Goal: Task Accomplishment & Management: Use online tool/utility

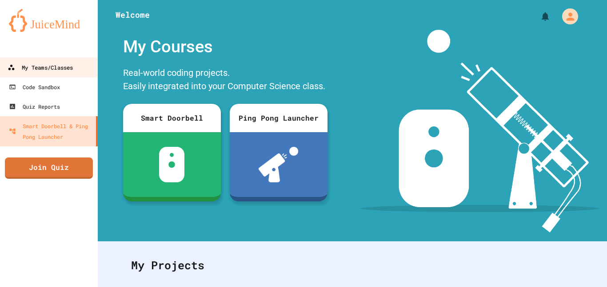
click at [70, 70] on div "My Teams/Classes" at bounding box center [40, 67] width 65 height 11
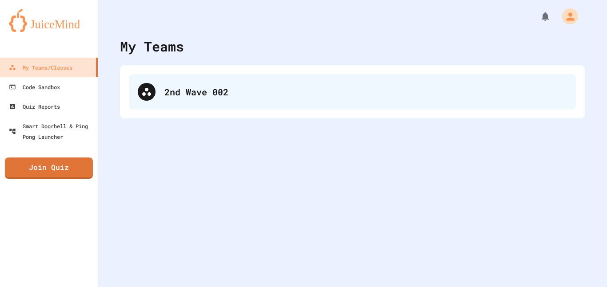
click at [187, 76] on div "2nd Wave 002" at bounding box center [352, 92] width 447 height 36
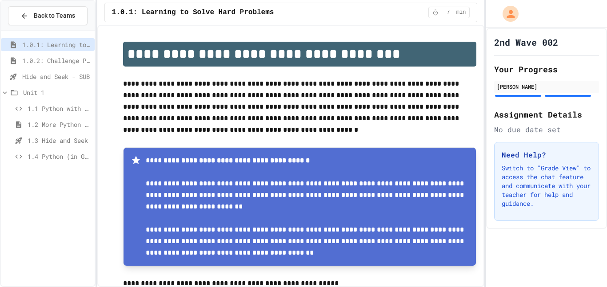
click at [68, 79] on span "Hide and Seek - SUB" at bounding box center [56, 76] width 69 height 9
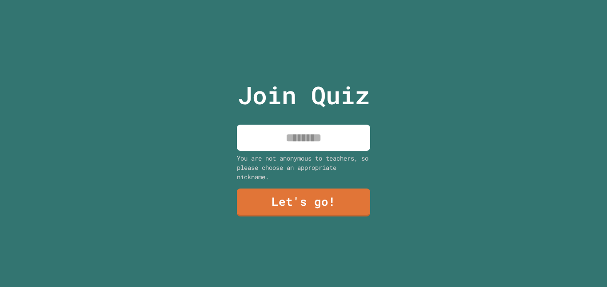
click at [260, 128] on input at bounding box center [303, 138] width 133 height 26
type input "*"
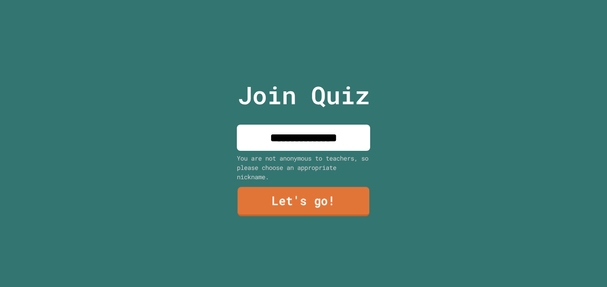
type input "**********"
click at [320, 212] on link "Let's go!" at bounding box center [304, 202] width 132 height 29
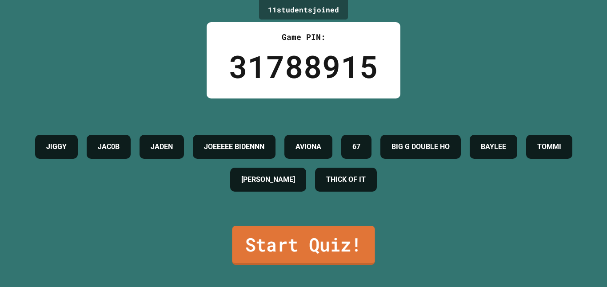
click at [291, 246] on link "Start Quiz!" at bounding box center [303, 245] width 143 height 39
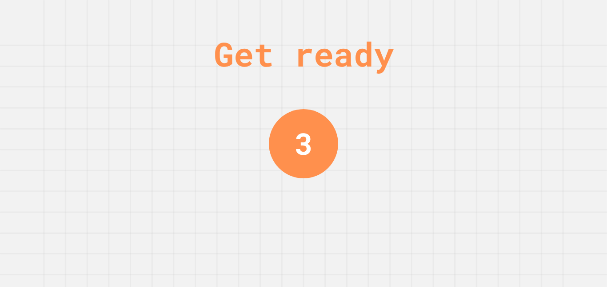
click at [303, 103] on div "Get ready 3" at bounding box center [303, 143] width 67 height 287
click at [303, 103] on div "Get ready 2" at bounding box center [303, 143] width 67 height 287
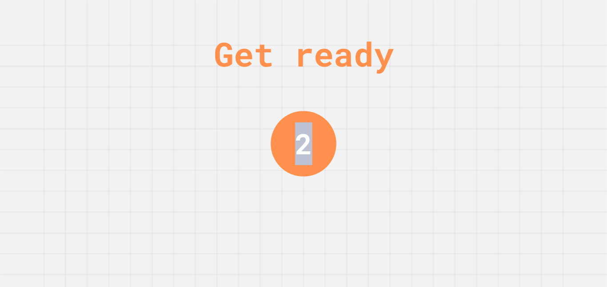
click at [303, 111] on div "2" at bounding box center [304, 144] width 66 height 66
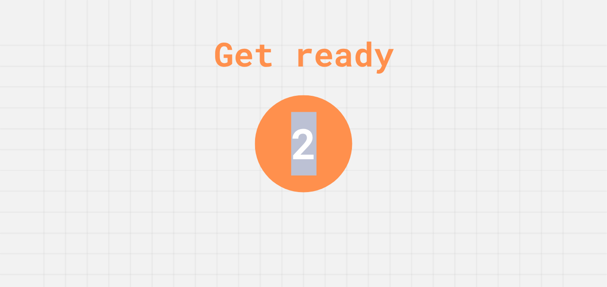
click at [303, 103] on div "2" at bounding box center [303, 143] width 97 height 97
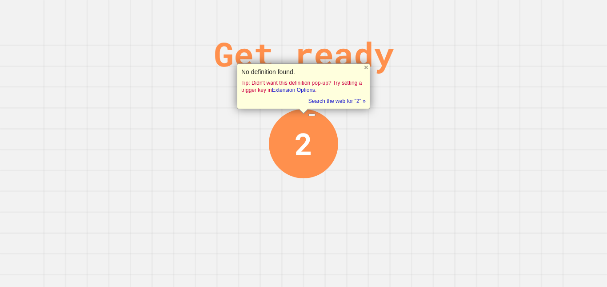
click at [303, 103] on div "No definition found. Tip: Didn't want this definition pop-up? Try setting a tri…" at bounding box center [303, 87] width 133 height 46
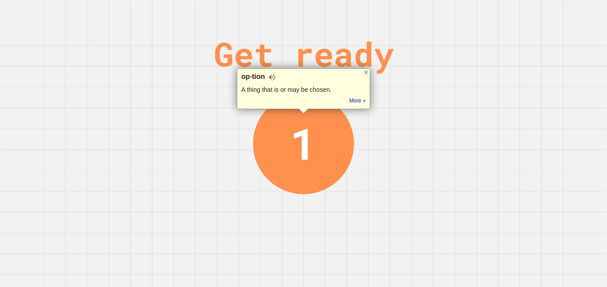
click at [227, 112] on div "Get ready 1" at bounding box center [303, 143] width 607 height 287
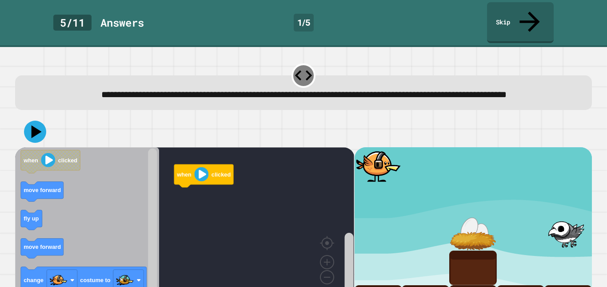
click at [227, 116] on div at bounding box center [303, 131] width 577 height 31
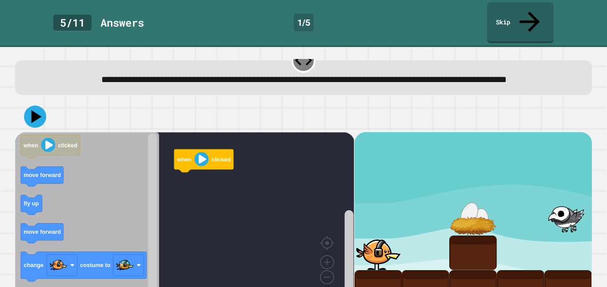
scroll to position [30, 0]
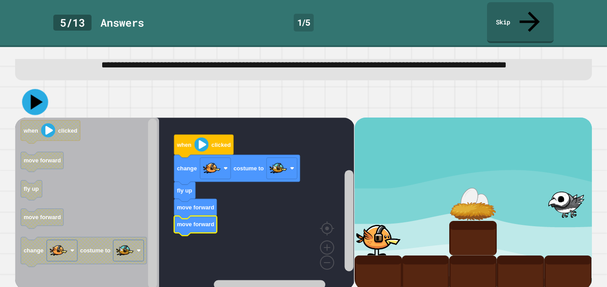
click at [32, 96] on icon at bounding box center [37, 102] width 12 height 15
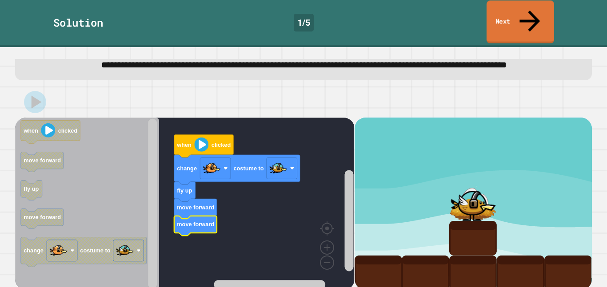
click at [508, 9] on link "Next" at bounding box center [521, 21] width 68 height 43
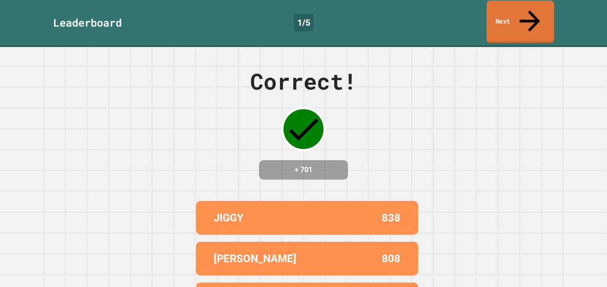
click at [528, 16] on link "Next" at bounding box center [521, 21] width 68 height 43
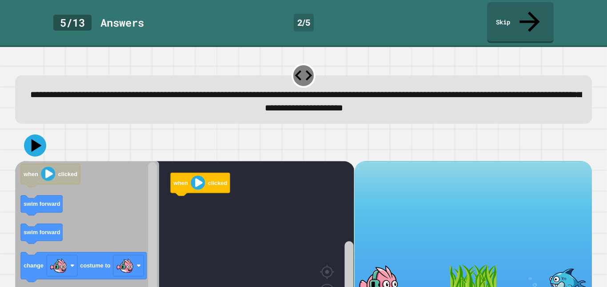
scroll to position [30, 0]
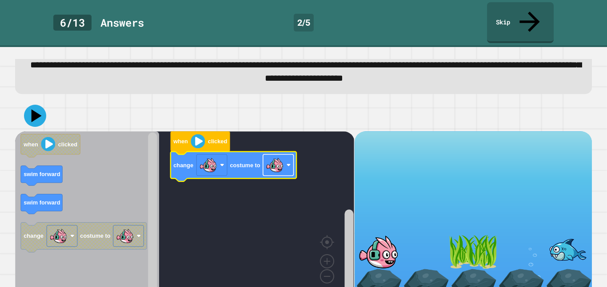
click at [276, 156] on image "Blockly Workspace" at bounding box center [275, 165] width 18 height 18
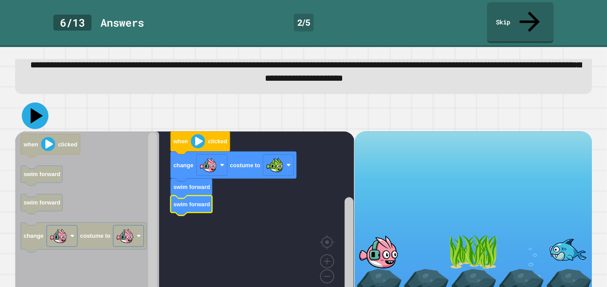
click at [38, 103] on icon at bounding box center [35, 116] width 27 height 27
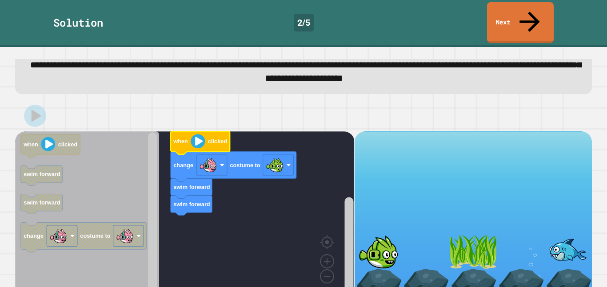
click at [208, 138] on text "clicked" at bounding box center [217, 141] width 19 height 7
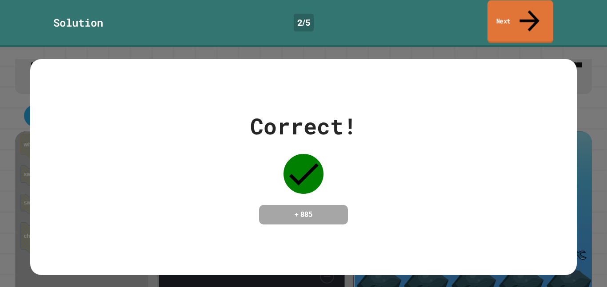
click at [518, 8] on link "Next" at bounding box center [520, 21] width 66 height 43
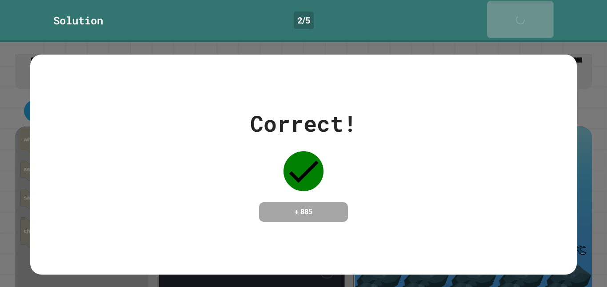
scroll to position [29, 0]
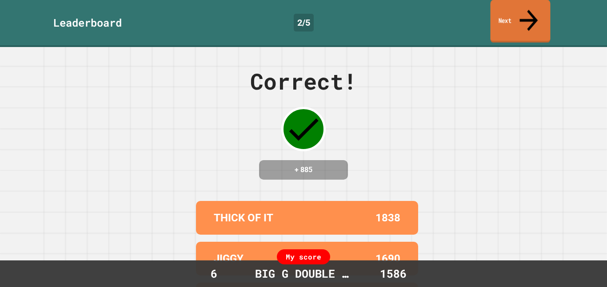
click at [507, 3] on link "Next" at bounding box center [521, 21] width 60 height 43
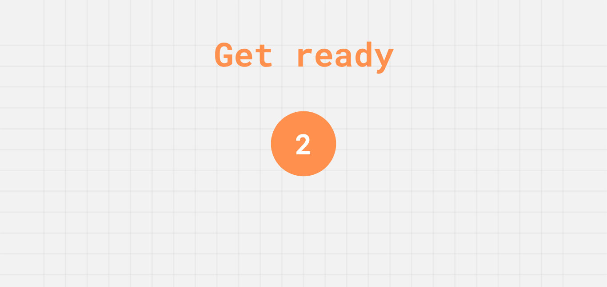
click at [340, 131] on div "Get ready 2" at bounding box center [303, 143] width 607 height 287
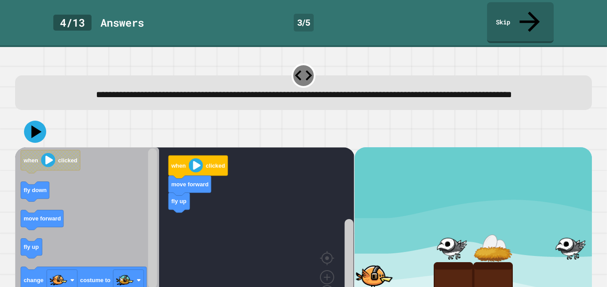
scroll to position [30, 0]
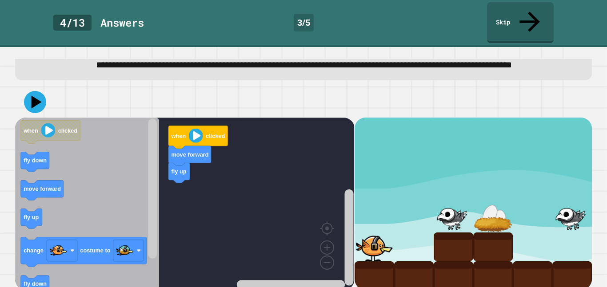
click at [183, 175] on g "fly up move forward when clicked" at bounding box center [188, 204] width 347 height 172
click at [184, 160] on rect "Blockly Workspace" at bounding box center [184, 204] width 339 height 172
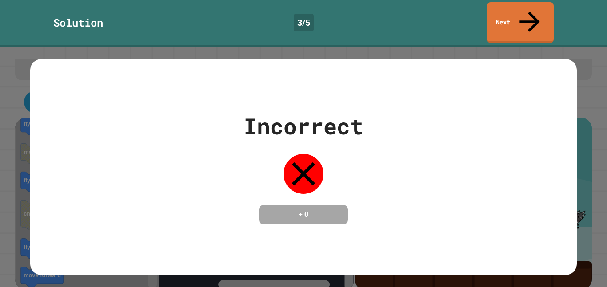
click at [326, 210] on h4 "+ 0" at bounding box center [303, 215] width 71 height 11
click at [505, 13] on link "Next" at bounding box center [520, 21] width 66 height 43
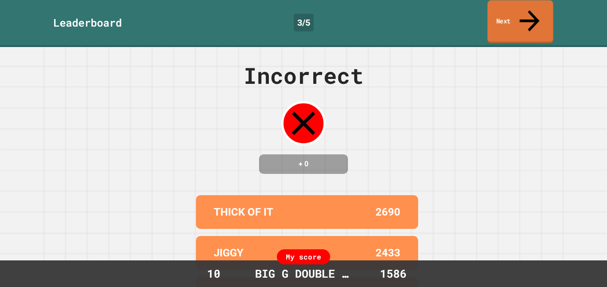
scroll to position [0, 0]
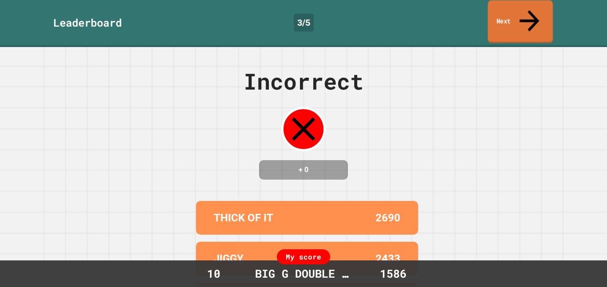
click at [506, 3] on link "Next" at bounding box center [520, 21] width 65 height 43
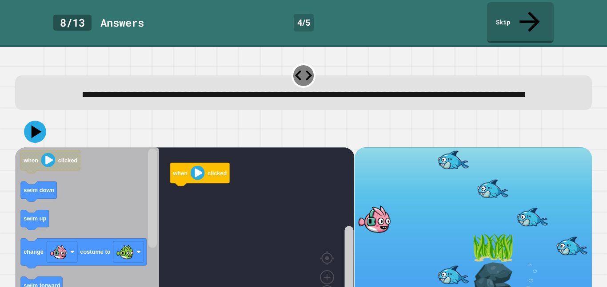
scroll to position [30, 0]
